Goal: Task Accomplishment & Management: Complete application form

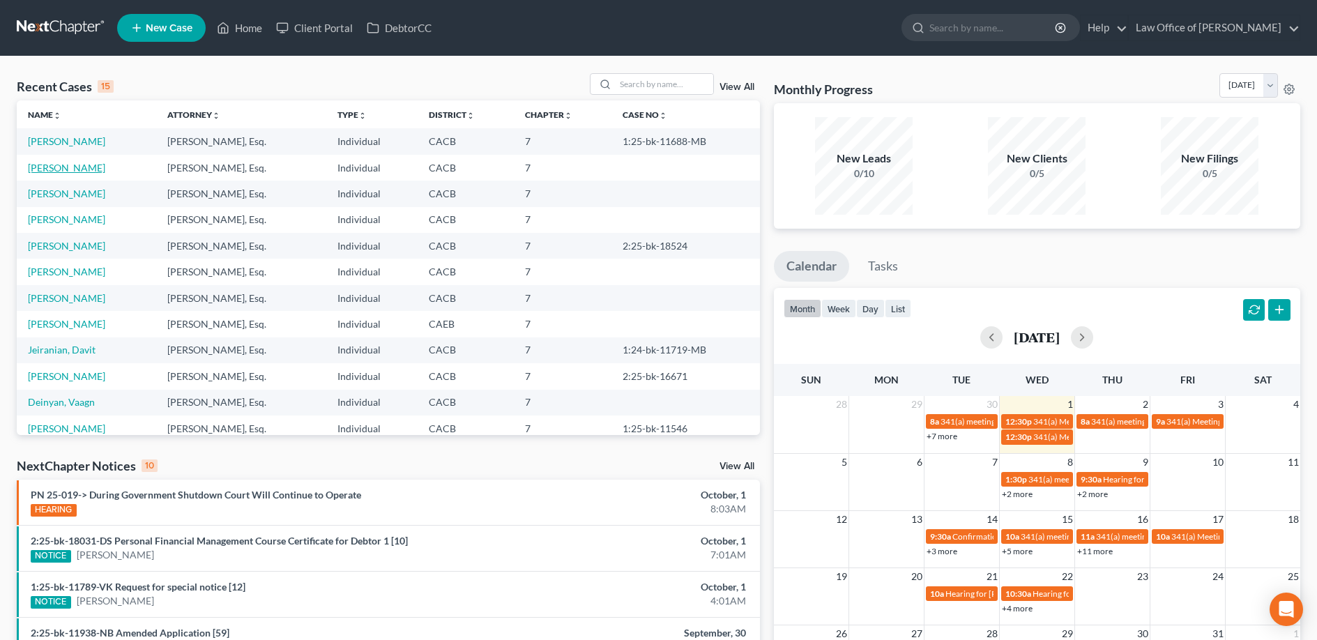
click at [81, 169] on link "[PERSON_NAME]" at bounding box center [66, 168] width 77 height 12
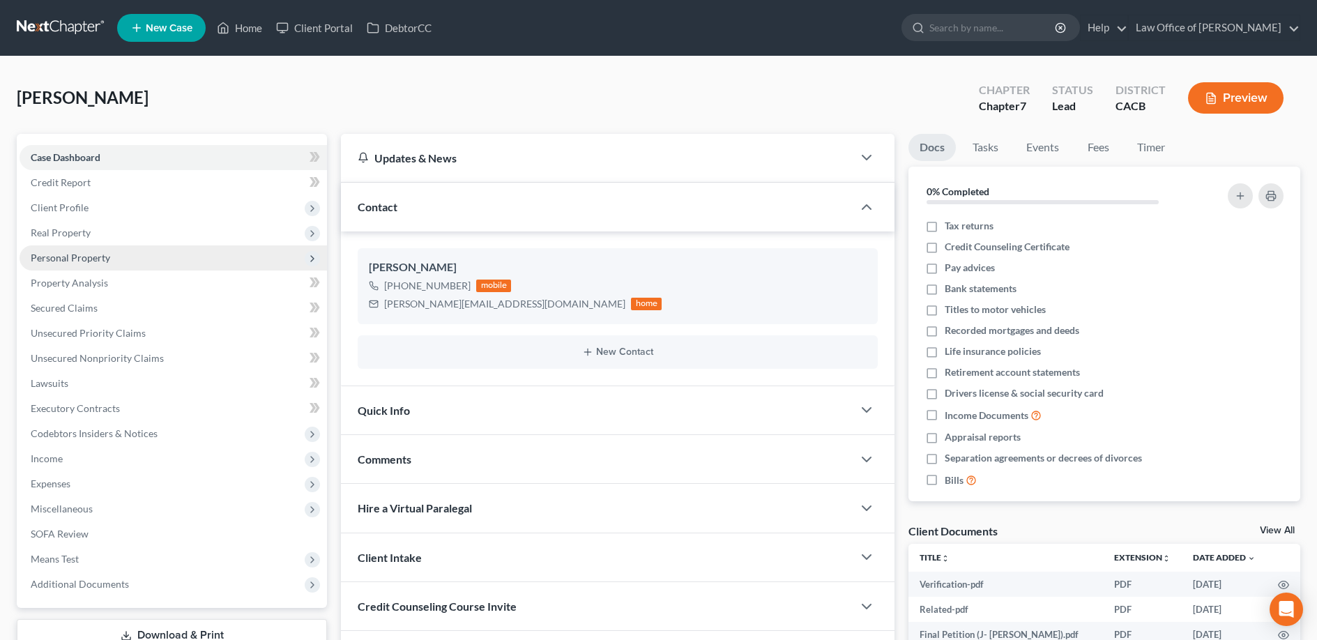
click at [122, 263] on span "Personal Property" at bounding box center [174, 257] width 308 height 25
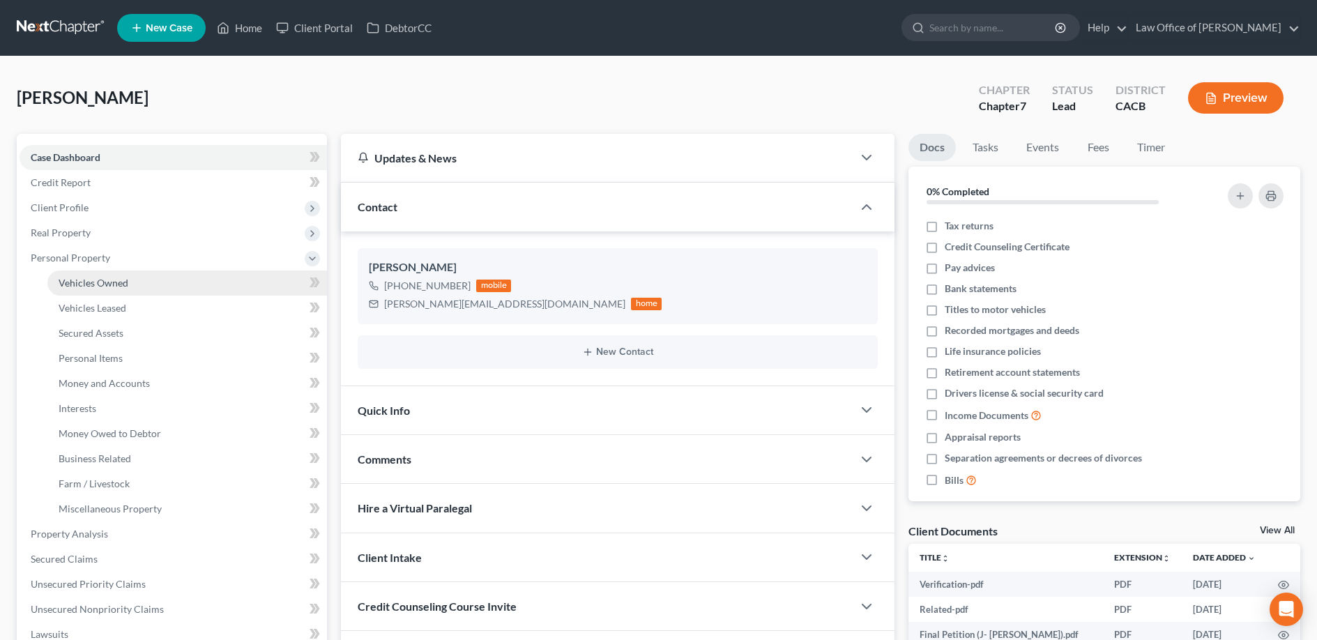
click at [133, 280] on link "Vehicles Owned" at bounding box center [187, 283] width 280 height 25
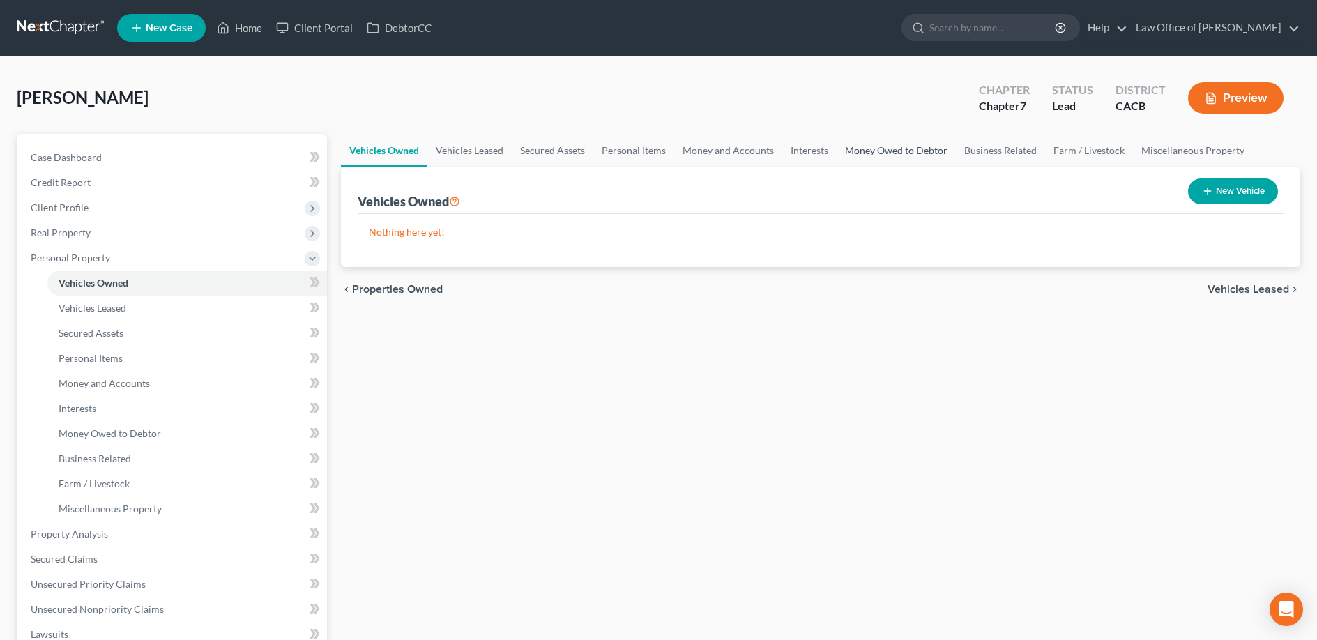
click at [895, 151] on link "Money Owed to Debtor" at bounding box center [896, 150] width 119 height 33
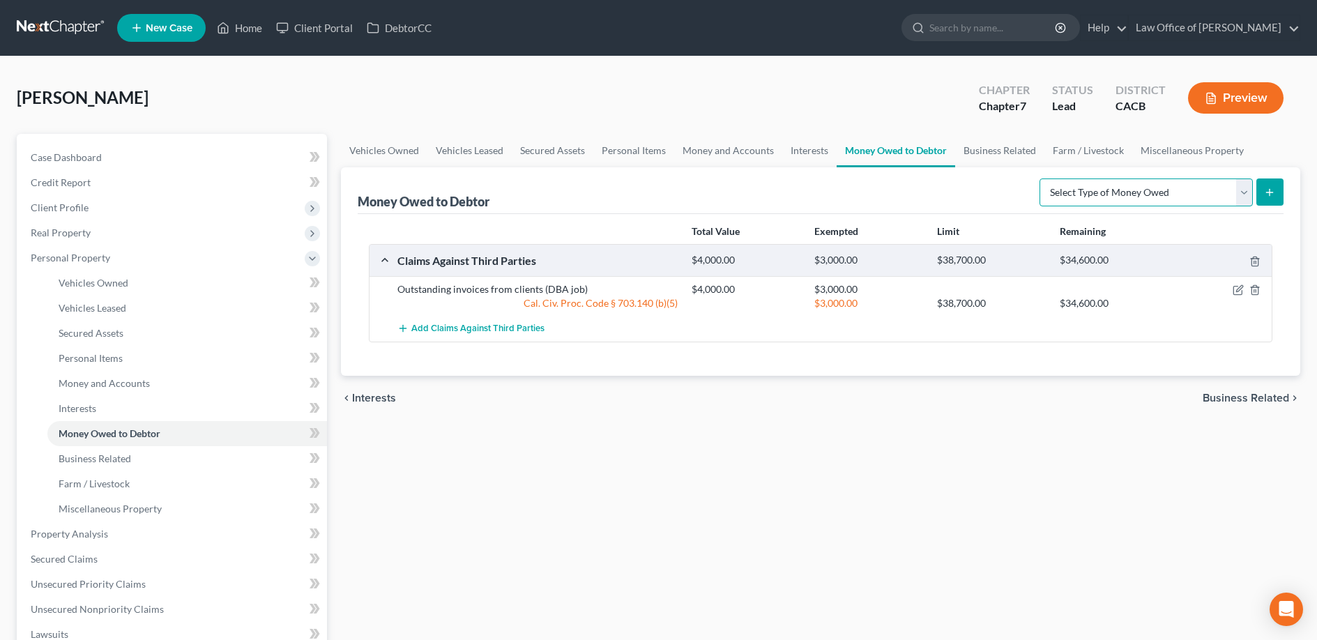
click at [1126, 196] on select "Select Type of Money Owed Accounts Receivable Alimony Child Support Claims Agai…" at bounding box center [1146, 193] width 213 height 28
select select "claims_against_third_parties"
click at [1042, 179] on select "Select Type of Money Owed Accounts Receivable Alimony Child Support Claims Agai…" at bounding box center [1146, 193] width 213 height 28
click at [1270, 198] on button "submit" at bounding box center [1270, 192] width 27 height 27
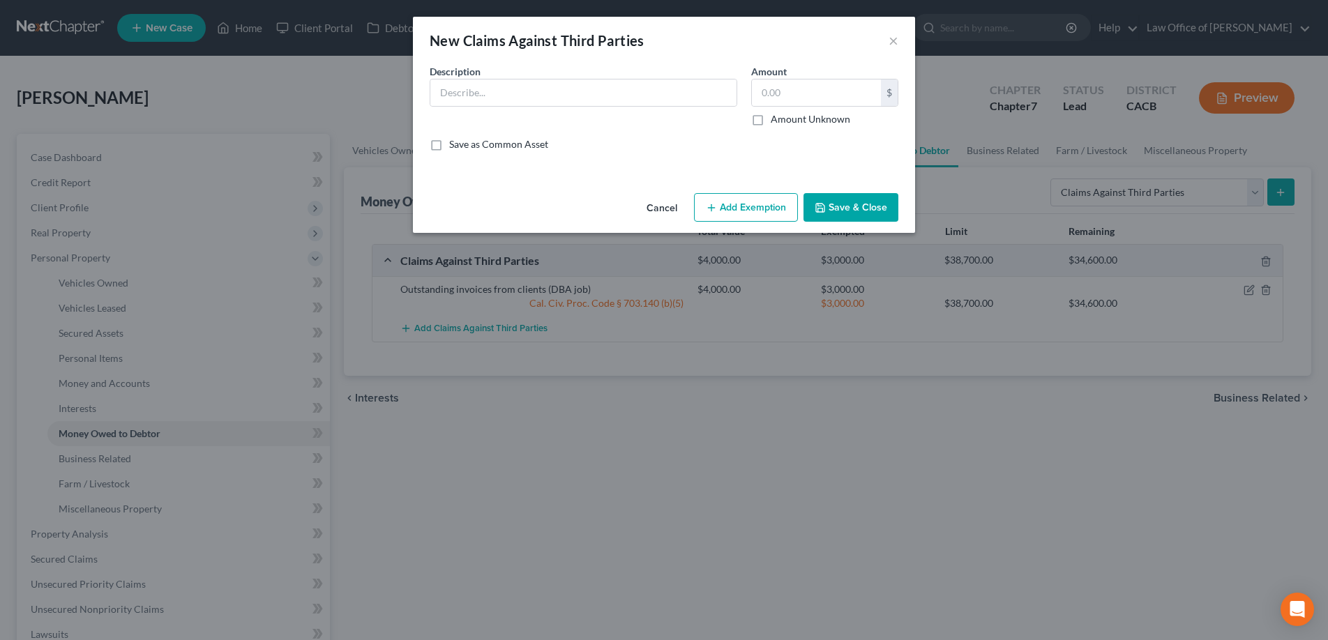
click at [671, 209] on button "Cancel" at bounding box center [661, 209] width 53 height 28
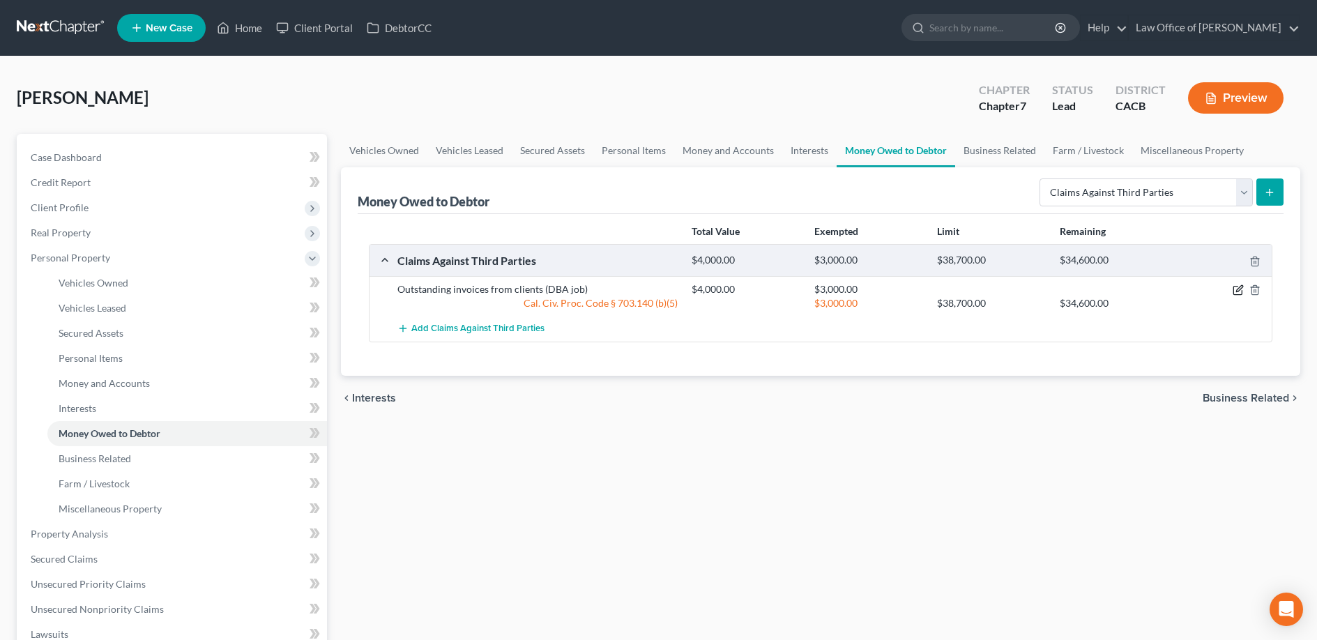
click at [1236, 291] on icon "button" at bounding box center [1238, 289] width 11 height 11
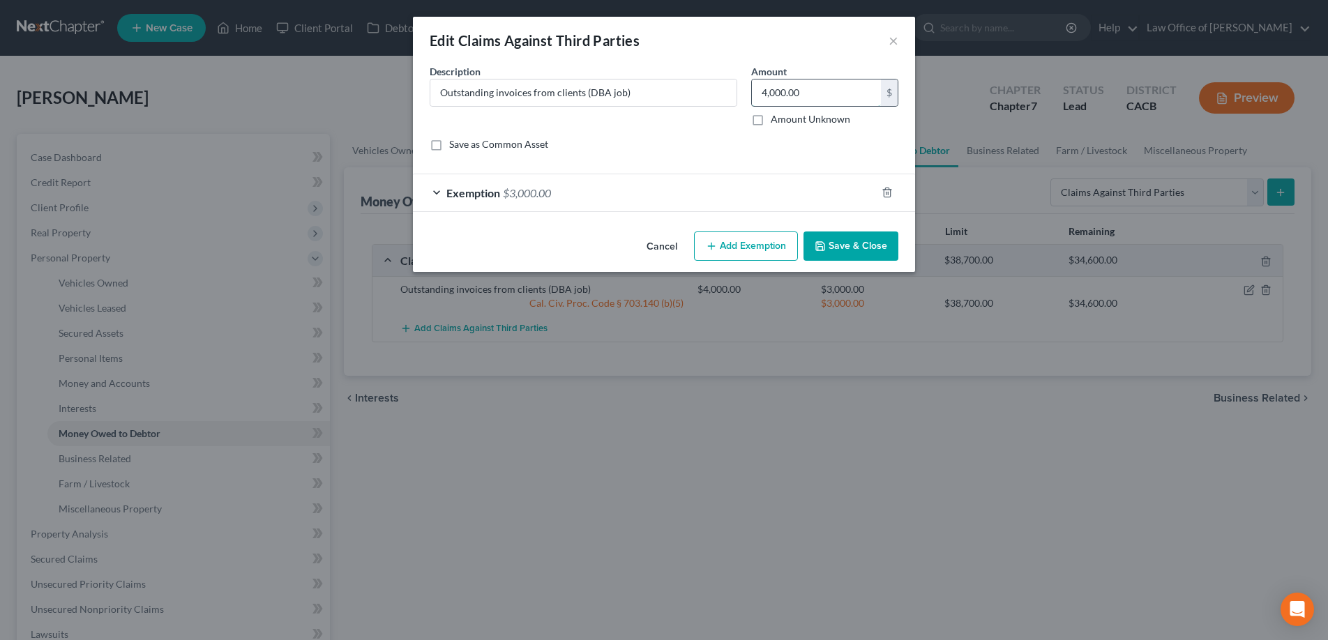
click at [818, 93] on input "4,000.00" at bounding box center [816, 92] width 129 height 26
type input "14,000"
click at [715, 201] on div "Exemption $3,000.00" at bounding box center [644, 192] width 463 height 37
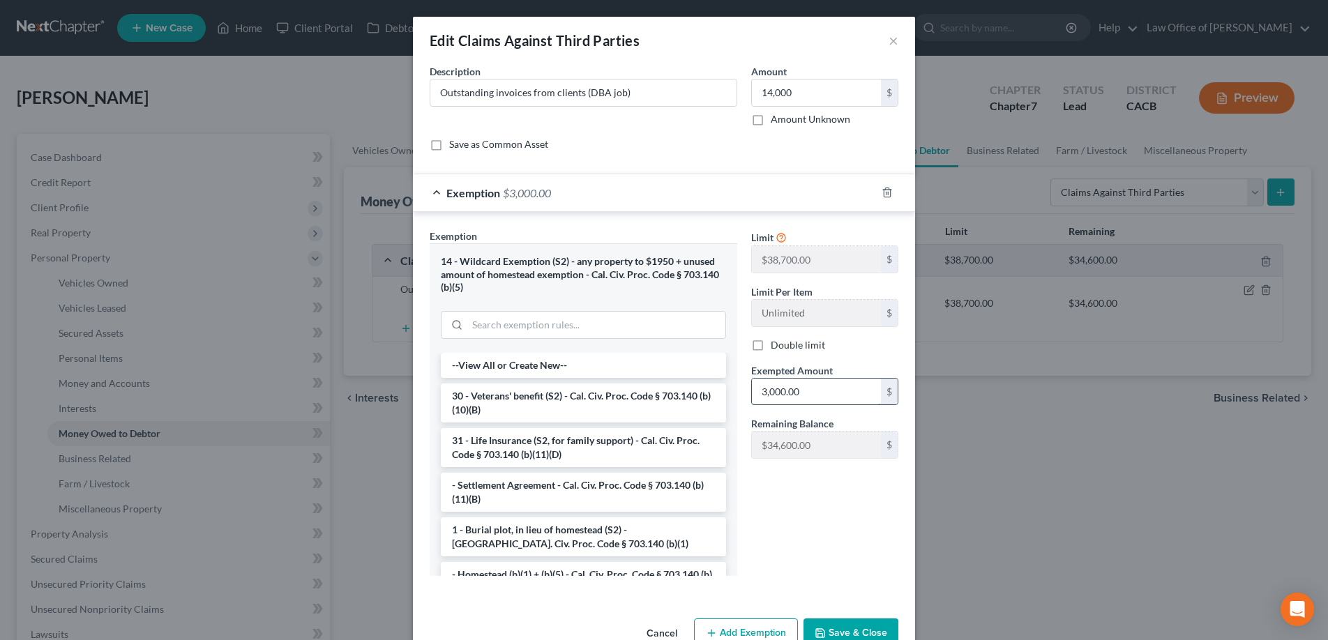
click at [796, 395] on input "3,000.00" at bounding box center [816, 392] width 129 height 26
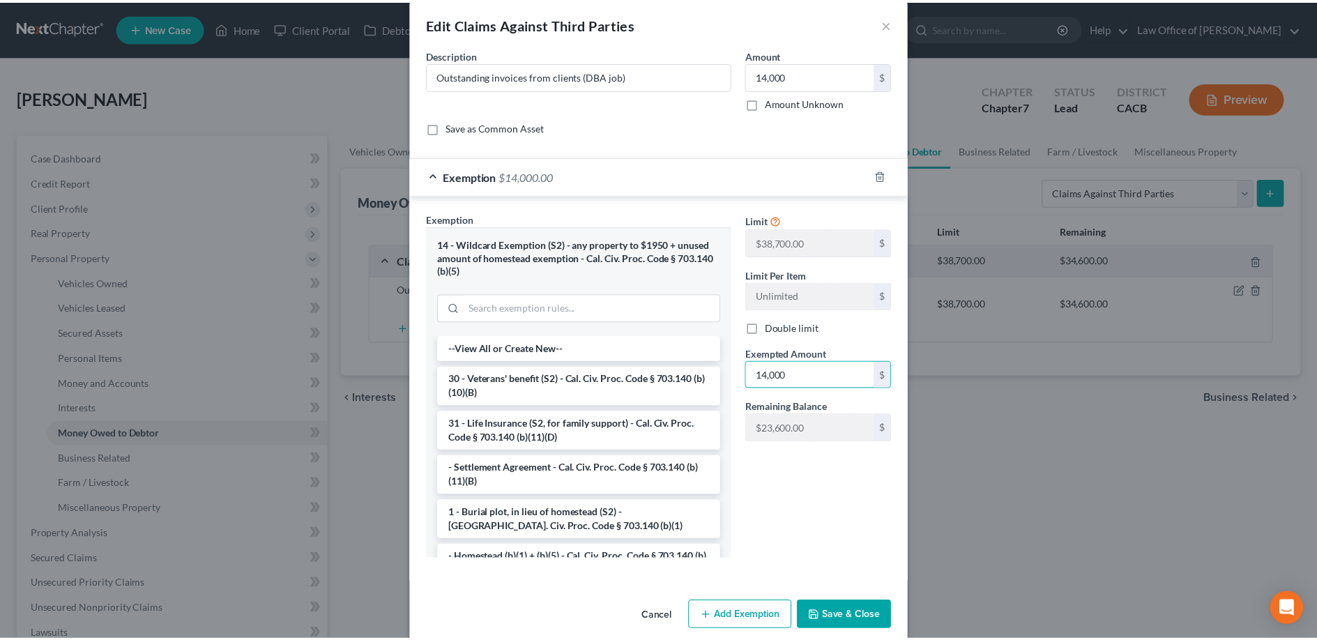
scroll to position [33, 0]
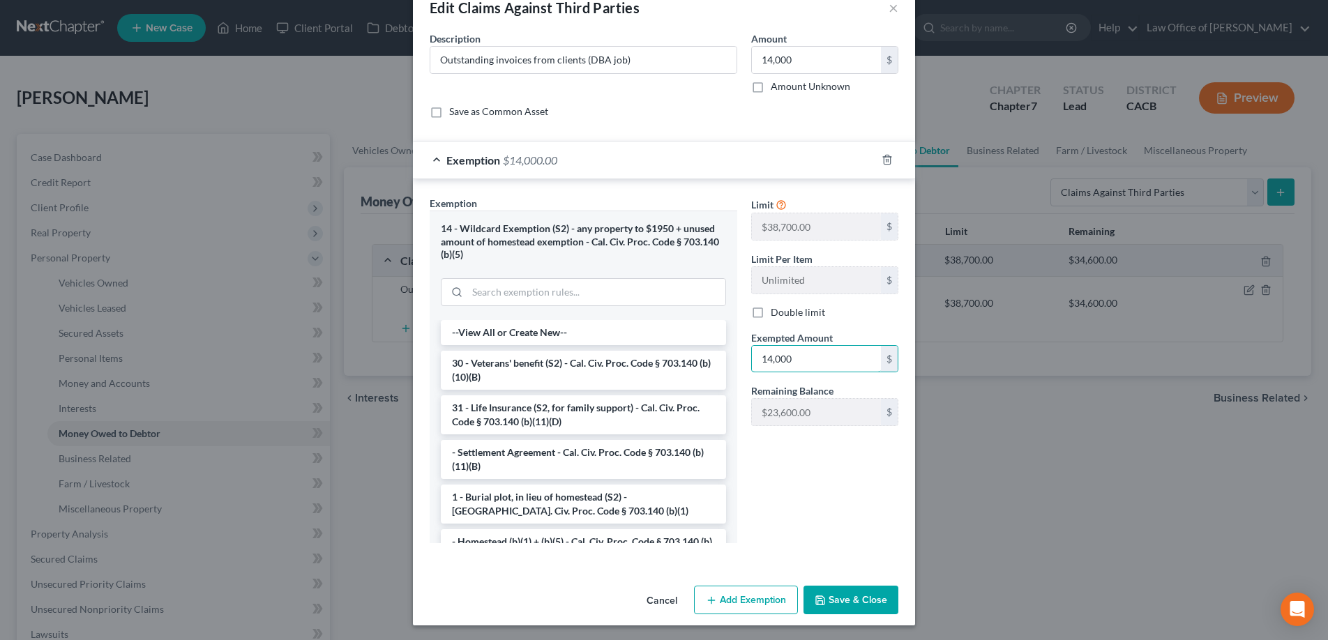
type input "14,000"
click at [843, 611] on button "Save & Close" at bounding box center [850, 600] width 95 height 29
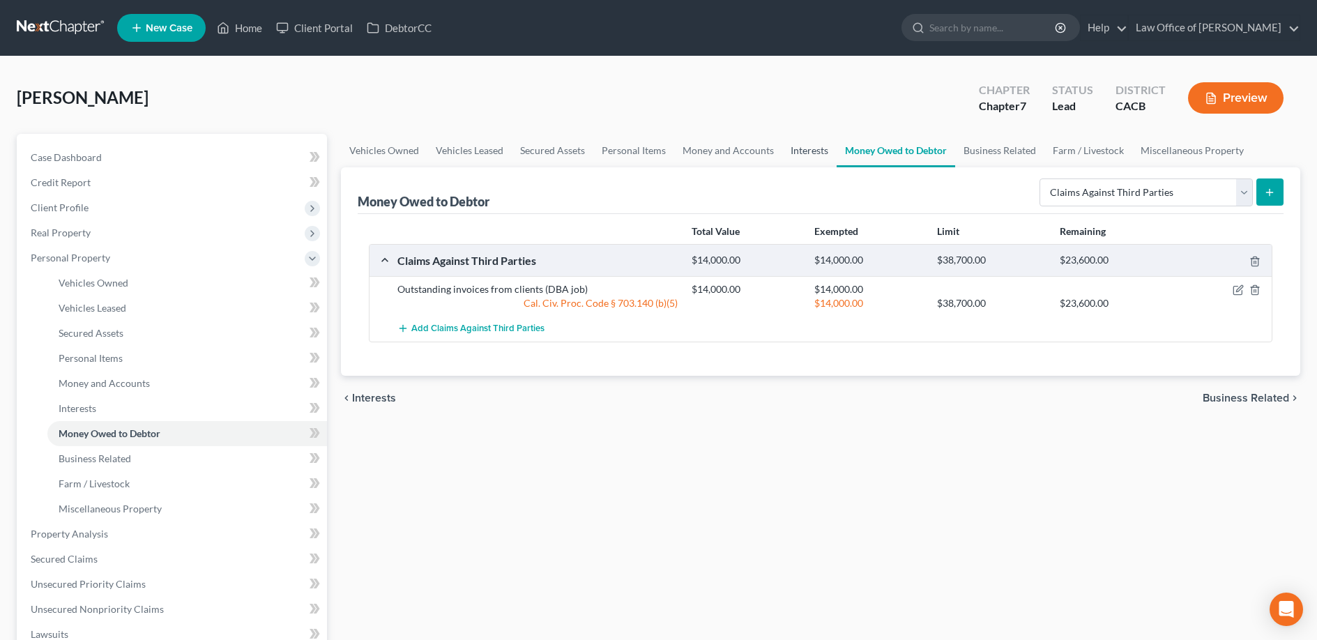
click at [789, 155] on link "Interests" at bounding box center [809, 150] width 54 height 33
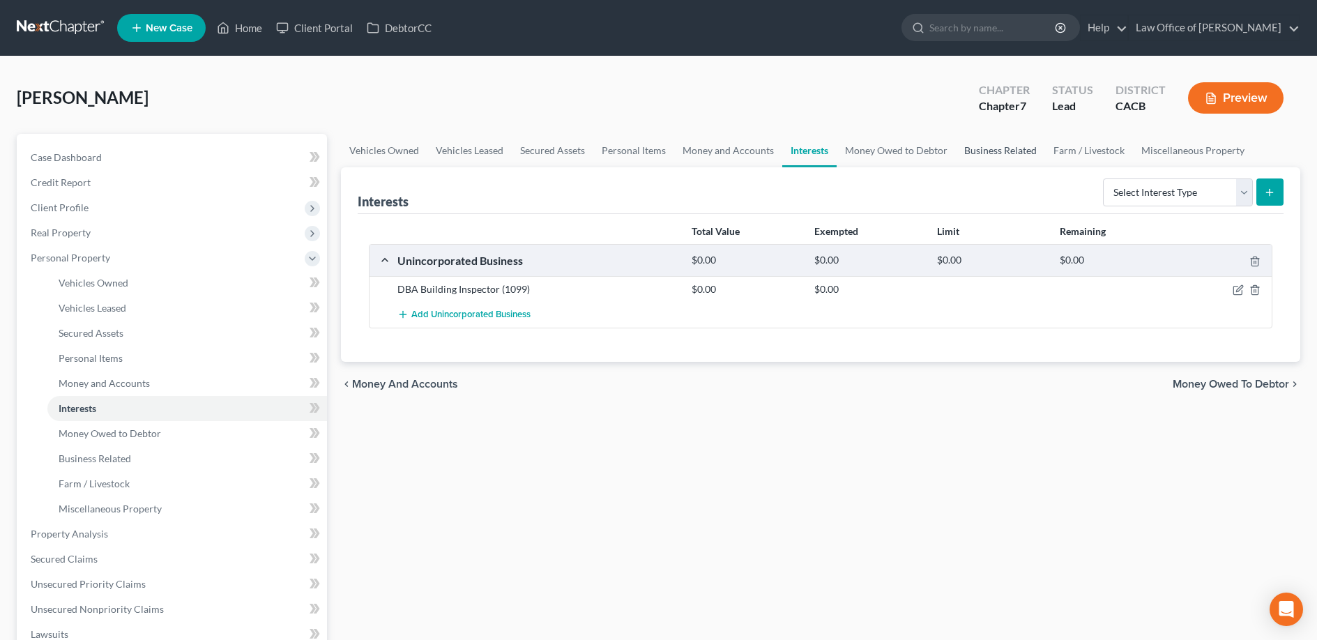
click at [1007, 144] on link "Business Related" at bounding box center [1000, 150] width 89 height 33
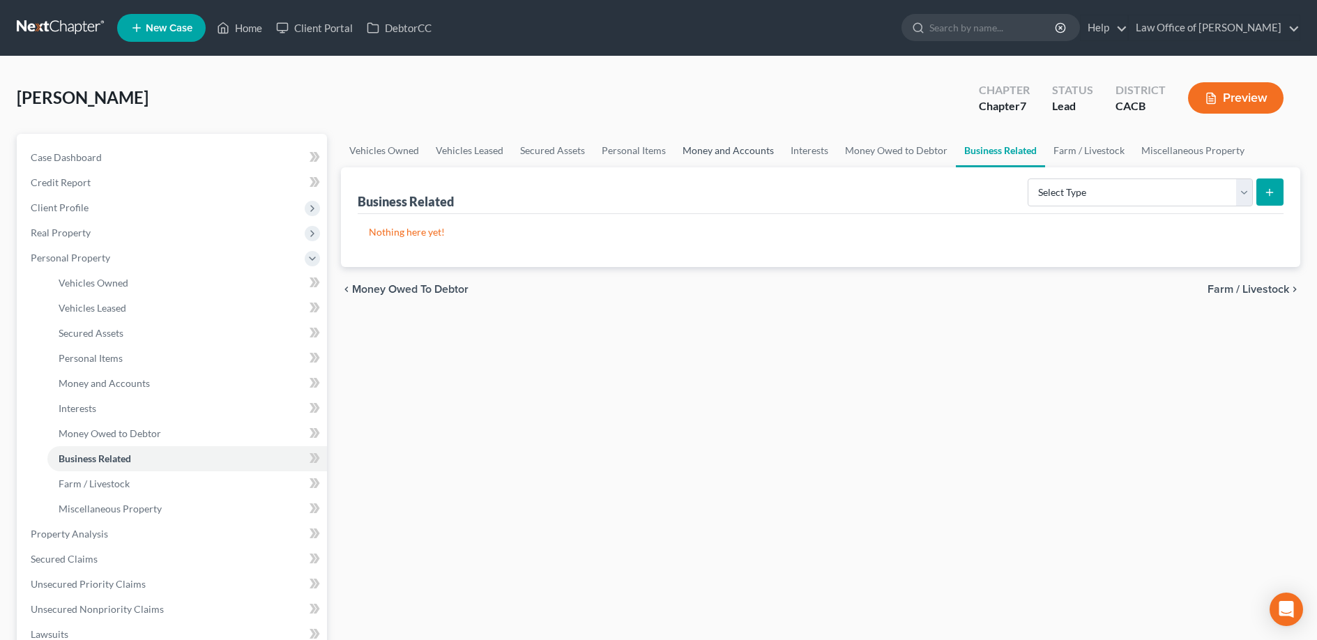
click at [706, 151] on link "Money and Accounts" at bounding box center [728, 150] width 108 height 33
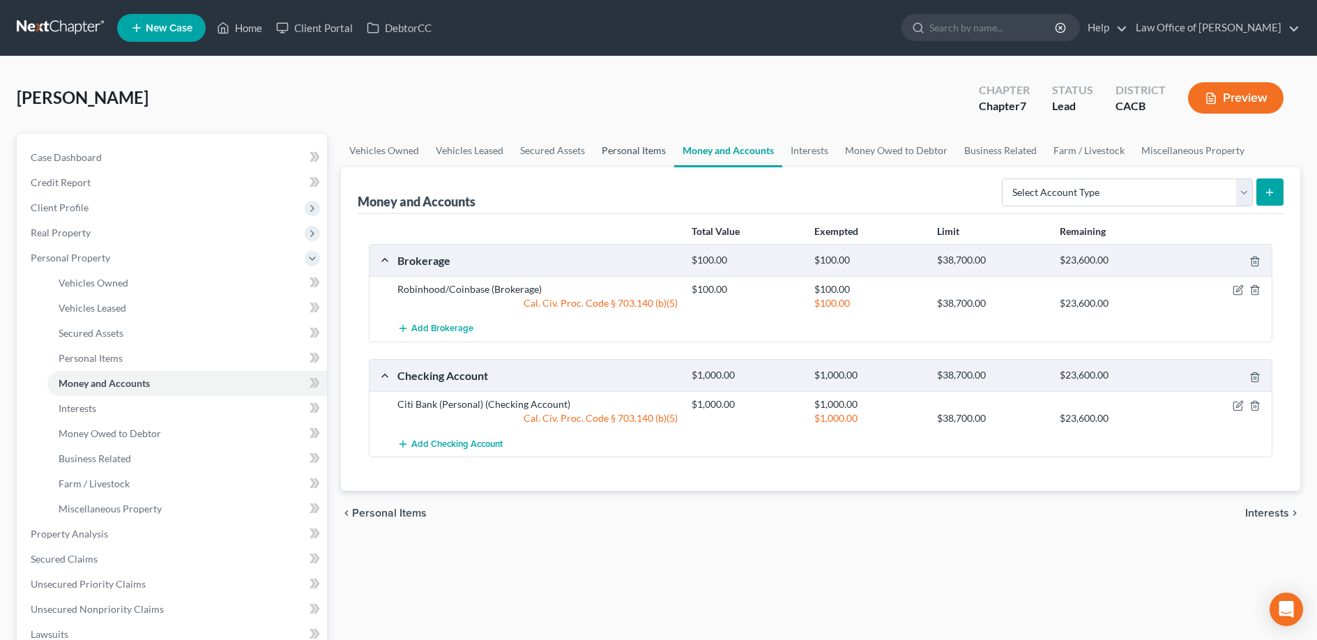
click at [639, 148] on link "Personal Items" at bounding box center [633, 150] width 81 height 33
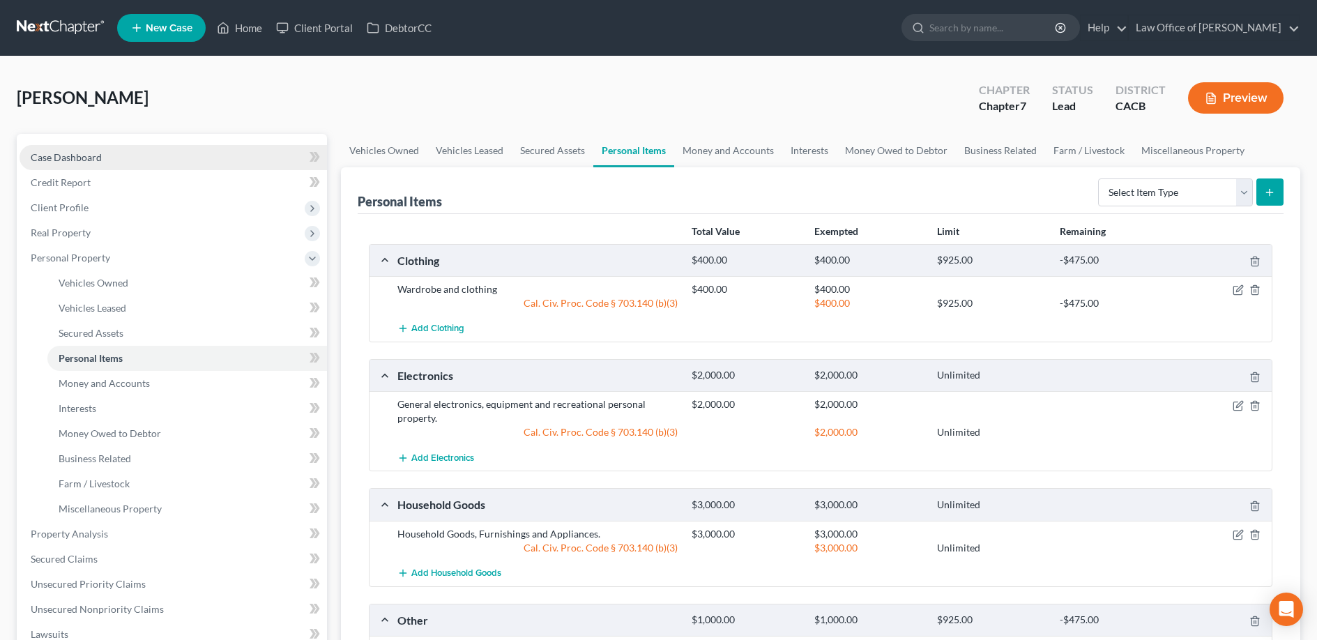
click at [122, 157] on link "Case Dashboard" at bounding box center [174, 157] width 308 height 25
